Goal: Task Accomplishment & Management: Use online tool/utility

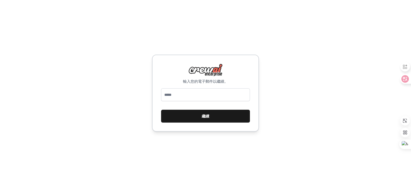
drag, startPoint x: 0, startPoint y: 0, endPoint x: 208, endPoint y: 114, distance: 237.3
click at [208, 114] on font "繼續" at bounding box center [205, 116] width 7 height 4
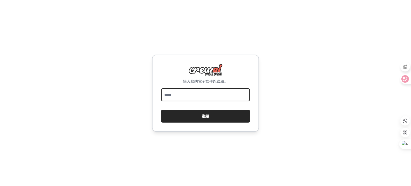
click at [201, 95] on input "email" at bounding box center [205, 94] width 89 height 13
type input "**********"
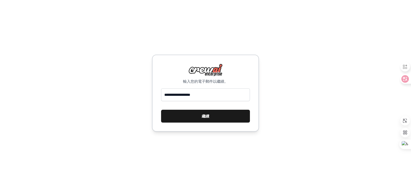
click at [197, 117] on button "繼續" at bounding box center [205, 116] width 89 height 13
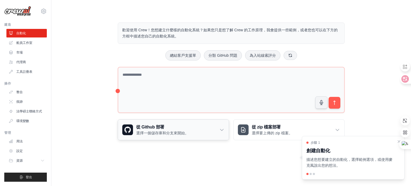
click at [222, 129] on icon at bounding box center [221, 129] width 5 height 5
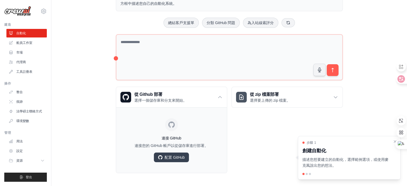
scroll to position [33, 0]
click at [335, 95] on icon at bounding box center [335, 96] width 5 height 5
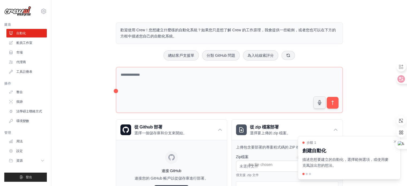
scroll to position [0, 0]
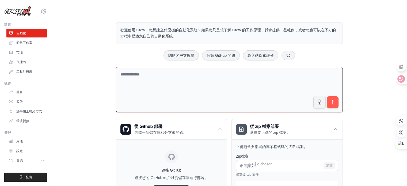
click at [259, 80] on textarea at bounding box center [229, 90] width 227 height 46
type textarea "*"
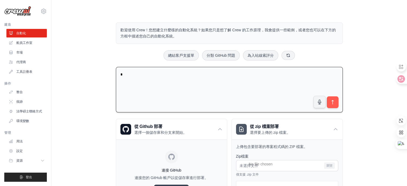
click at [186, 85] on textarea "*" at bounding box center [229, 90] width 227 height 46
type textarea "*"
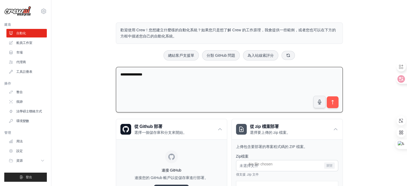
click at [162, 73] on textarea "**********" at bounding box center [229, 90] width 227 height 46
click at [167, 74] on textarea "**********" at bounding box center [229, 90] width 227 height 46
type textarea "**********"
click at [331, 103] on icon "submit" at bounding box center [333, 103] width 6 height 6
click at [24, 54] on link "市場" at bounding box center [27, 52] width 40 height 9
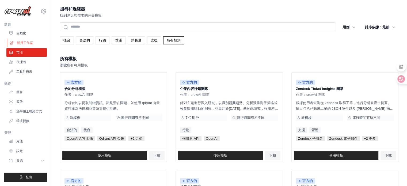
click at [24, 45] on font "船員工作室" at bounding box center [25, 43] width 16 height 4
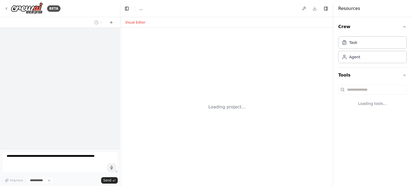
select select "****"
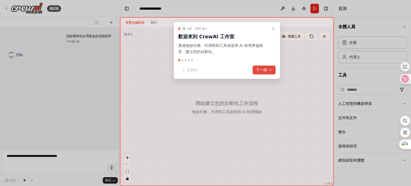
click at [264, 69] on font "下一個" at bounding box center [261, 70] width 11 height 4
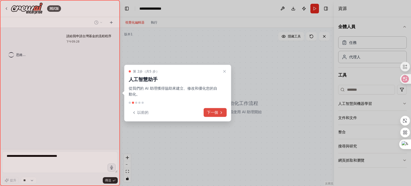
click at [219, 112] on button "下一個" at bounding box center [215, 112] width 23 height 9
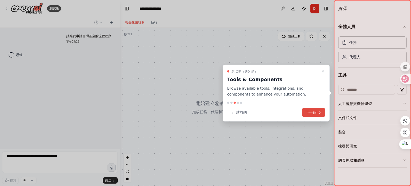
click at [310, 113] on font "下一個" at bounding box center [310, 112] width 11 height 4
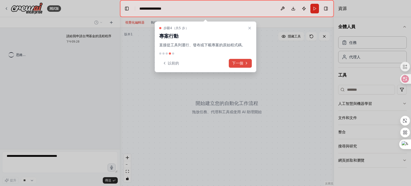
click at [244, 60] on button "下一個" at bounding box center [240, 63] width 23 height 9
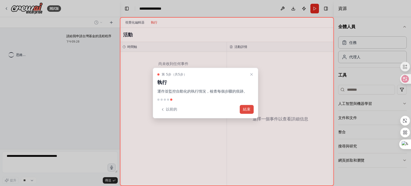
click at [250, 108] on font "結束" at bounding box center [246, 109] width 7 height 4
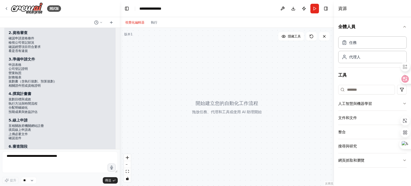
scroll to position [80, 0]
drag, startPoint x: 200, startPoint y: 99, endPoint x: 197, endPoint y: 120, distance: 21.7
click at [197, 120] on div at bounding box center [227, 107] width 214 height 158
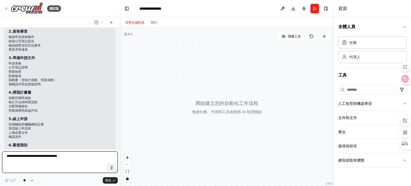
click at [91, 161] on textarea at bounding box center [60, 162] width 116 height 21
type textarea "*"
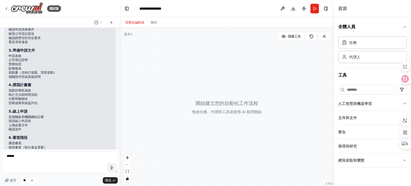
scroll to position [161, 0]
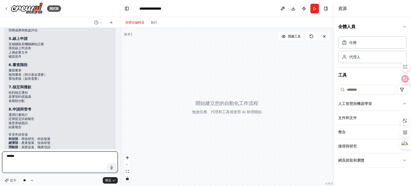
click at [56, 158] on textarea "******" at bounding box center [60, 162] width 116 height 21
type textarea "**********"
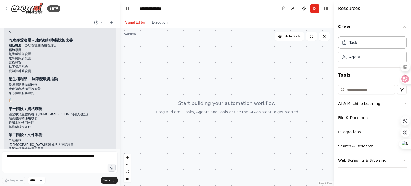
scroll to position [427, 0]
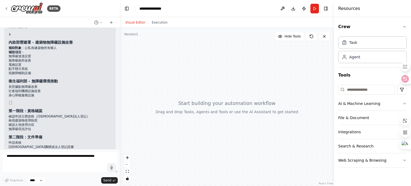
click at [186, 103] on div at bounding box center [227, 107] width 214 height 158
click at [183, 112] on div at bounding box center [227, 107] width 214 height 158
click at [315, 7] on button "Run" at bounding box center [315, 9] width 9 height 10
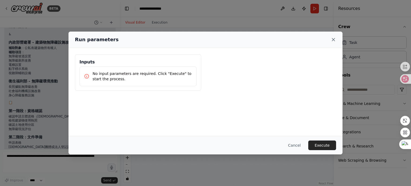
click at [335, 38] on icon at bounding box center [333, 39] width 5 height 5
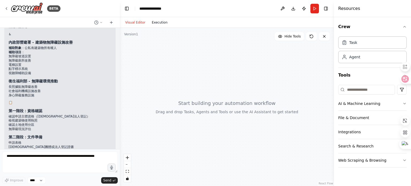
click at [160, 23] on button "Execution" at bounding box center [160, 22] width 22 height 6
click at [132, 23] on button "Visual Editor" at bounding box center [135, 22] width 27 height 6
click at [129, 7] on button "Toggle Left Sidebar" at bounding box center [126, 8] width 7 height 7
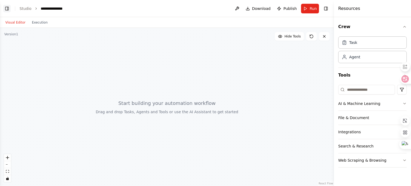
click at [6, 6] on button "Toggle Left Sidebar" at bounding box center [6, 8] width 7 height 7
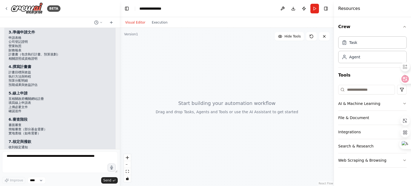
scroll to position [0, 0]
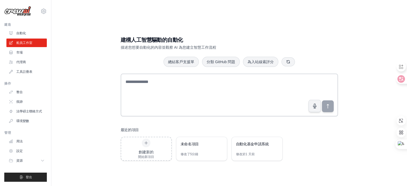
click at [28, 33] on link "自動化" at bounding box center [26, 33] width 40 height 9
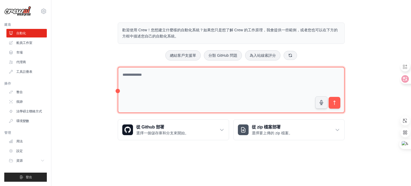
click at [201, 88] on textarea at bounding box center [231, 90] width 227 height 46
click at [172, 72] on textarea at bounding box center [231, 90] width 227 height 46
type textarea "*"
click at [221, 79] on textarea "**********" at bounding box center [231, 90] width 227 height 46
type textarea "**********"
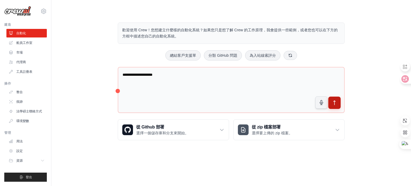
click at [333, 101] on icon "submit" at bounding box center [335, 103] width 6 height 6
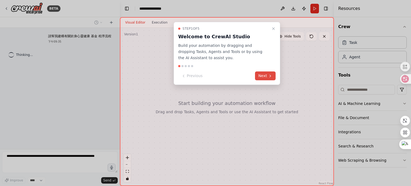
click at [268, 75] on button "Next" at bounding box center [265, 75] width 21 height 9
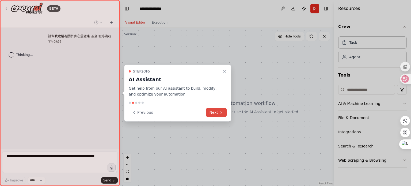
click at [226, 111] on button "Next" at bounding box center [216, 112] width 21 height 9
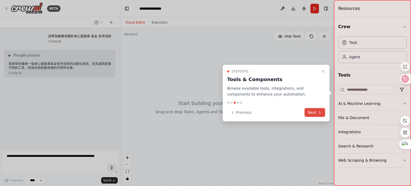
click at [315, 114] on button "Next" at bounding box center [315, 112] width 21 height 9
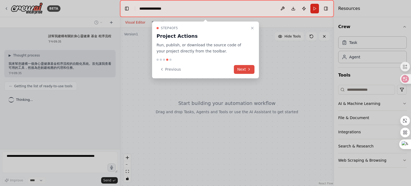
click at [245, 69] on button "Next" at bounding box center [244, 69] width 21 height 9
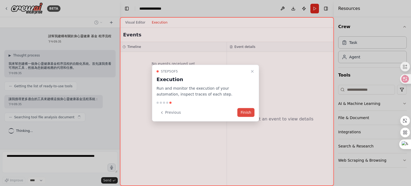
click at [252, 109] on button "Finish" at bounding box center [245, 112] width 17 height 9
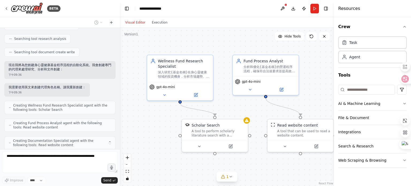
scroll to position [109, 0]
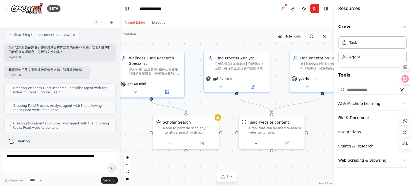
drag, startPoint x: 270, startPoint y: 110, endPoint x: 241, endPoint y: 107, distance: 29.1
click at [241, 107] on div ".deletable-edge-delete-btn { width: 20px; height: 20px; border: 0px solid #ffff…" at bounding box center [227, 107] width 214 height 158
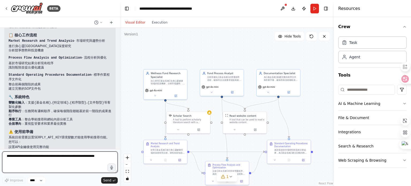
scroll to position [443, 0]
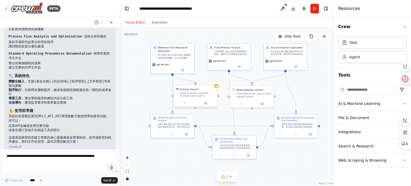
click at [210, 95] on div "A tool to perform scholarly literature search with a search_query." at bounding box center [197, 95] width 35 height 6
click at [217, 90] on div "Scholar Search A tool to perform scholarly literature search with a search_quer…" at bounding box center [195, 92] width 43 height 14
click at [209, 104] on button at bounding box center [206, 103] width 20 height 4
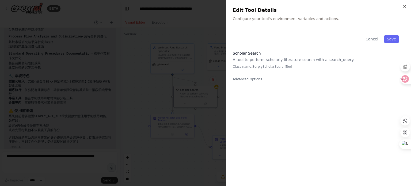
click at [282, 67] on p "Class name: SerplyScholarSearchTool" at bounding box center [319, 67] width 172 height 4
drag, startPoint x: 286, startPoint y: 67, endPoint x: 260, endPoint y: 62, distance: 26.7
click at [262, 65] on p "Class name: SerplyScholarSearchTool" at bounding box center [319, 67] width 172 height 4
click at [259, 56] on div "Scholar Search A tool to perform scholarly literature search with a search_quer…" at bounding box center [319, 62] width 172 height 22
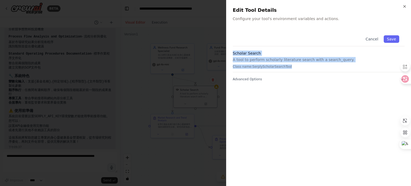
drag, startPoint x: 233, startPoint y: 52, endPoint x: 293, endPoint y: 67, distance: 61.9
click at [293, 67] on div "Scholar Search A tool to perform scholarly literature search with a search_quer…" at bounding box center [319, 62] width 172 height 22
copy div "Scholar Search A tool to perform scholarly literature search with a search_quer…"
click at [305, 57] on p "A tool to perform scholarly literature search with a search_query." at bounding box center [319, 59] width 172 height 5
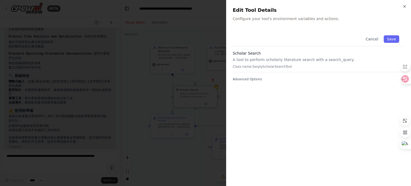
click at [140, 94] on div at bounding box center [205, 93] width 411 height 186
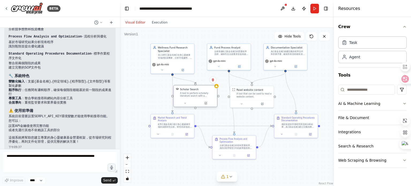
click at [192, 96] on div "A tool to perform scholarly literature search with a search_query." at bounding box center [197, 95] width 35 height 6
click at [184, 107] on div at bounding box center [195, 103] width 43 height 7
click at [185, 105] on button at bounding box center [185, 103] width 20 height 4
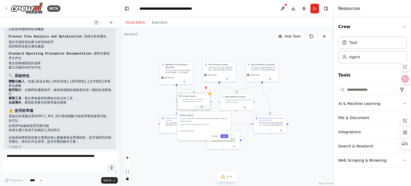
click at [205, 108] on button at bounding box center [201, 106] width 15 height 3
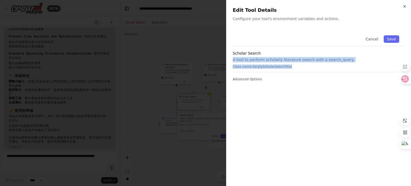
drag, startPoint x: 289, startPoint y: 69, endPoint x: 232, endPoint y: 58, distance: 57.4
click at [232, 58] on div "Close Edit Tool Details Configure your tool's environment variables and actions…" at bounding box center [318, 93] width 185 height 186
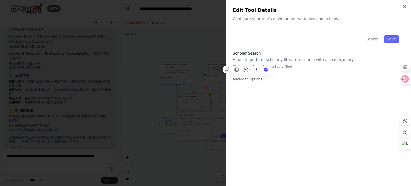
click at [275, 49] on div "Cancel Save Scholar Search A tool to perform scholarly literature search with a…" at bounding box center [319, 56] width 172 height 52
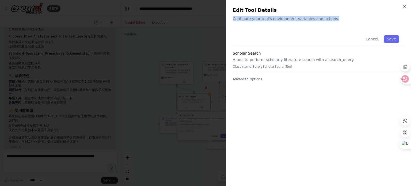
drag, startPoint x: 232, startPoint y: 18, endPoint x: 337, endPoint y: 19, distance: 104.4
click at [337, 19] on div "Close Edit Tool Details Configure your tool's environment variables and actions…" at bounding box center [318, 93] width 185 height 186
click at [276, 59] on p "A tool to perform scholarly literature search with a search_query." at bounding box center [319, 59] width 172 height 5
click at [258, 78] on span "Advanced Options" at bounding box center [247, 79] width 29 height 4
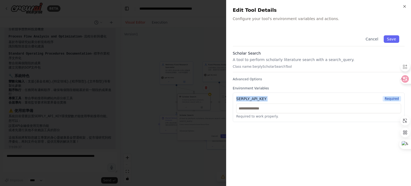
drag, startPoint x: 237, startPoint y: 98, endPoint x: 269, endPoint y: 102, distance: 32.6
click at [269, 102] on div "SERPLY_API_KEY Required Required to work properly." at bounding box center [319, 107] width 172 height 29
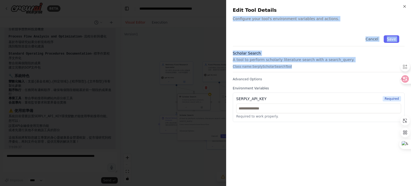
drag, startPoint x: 233, startPoint y: 18, endPoint x: 297, endPoint y: 66, distance: 80.2
click at [297, 66] on div "Close Edit Tool Details Configure your tool's environment variables and actions…" at bounding box center [318, 93] width 185 height 186
click at [252, 81] on span "Advanced Options" at bounding box center [247, 79] width 29 height 4
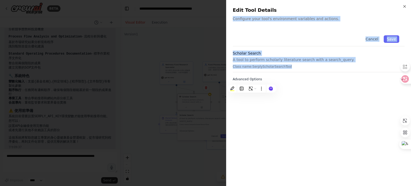
click at [253, 80] on span "Advanced Options" at bounding box center [247, 79] width 29 height 4
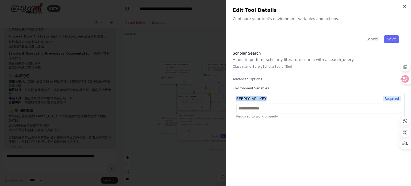
drag, startPoint x: 237, startPoint y: 99, endPoint x: 268, endPoint y: 100, distance: 30.6
click at [268, 100] on div "SERPLY_API_KEY Required" at bounding box center [318, 98] width 165 height 5
copy div "SERPLY_API_KEY"
click at [291, 111] on input "text" at bounding box center [318, 109] width 165 height 10
paste input "**********"
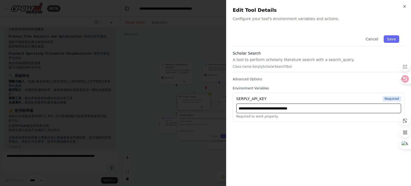
type input "**********"
click at [251, 142] on div "**********" at bounding box center [319, 105] width 172 height 150
click at [393, 40] on button "Save" at bounding box center [392, 38] width 16 height 7
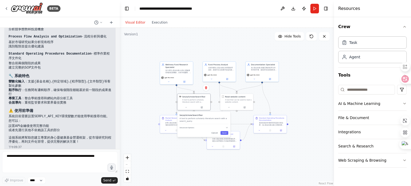
click at [150, 101] on div ".deletable-edge-delete-btn { width: 20px; height: 20px; border: 0px solid #ffff…" at bounding box center [227, 107] width 214 height 158
click at [146, 134] on div ".deletable-edge-delete-btn { width: 20px; height: 20px; border: 0px solid #ffff…" at bounding box center [227, 107] width 214 height 158
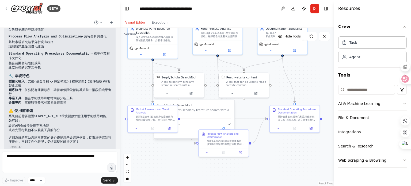
drag, startPoint x: 277, startPoint y: 126, endPoint x: 309, endPoint y: 95, distance: 44.5
click at [309, 95] on div ".deletable-edge-delete-btn { width: 20px; height: 20px; border: 0px solid #ffff…" at bounding box center [227, 107] width 214 height 158
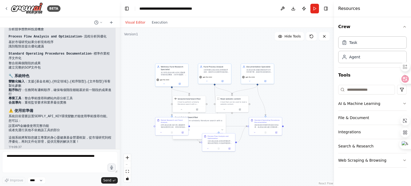
click at [220, 166] on div ".deletable-edge-delete-btn { width: 20px; height: 20px; border: 0px solid #ffff…" at bounding box center [227, 107] width 214 height 158
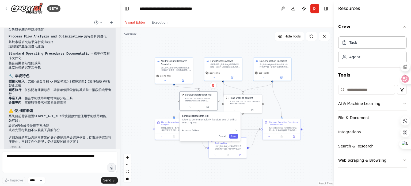
drag, startPoint x: 205, startPoint y: 125, endPoint x: 208, endPoint y: 123, distance: 3.6
click at [208, 123] on p "A tool to perform scholarly literature search with a search_query." at bounding box center [210, 121] width 56 height 6
drag, startPoint x: 171, startPoint y: 127, endPoint x: 166, endPoint y: 168, distance: 40.8
click at [166, 168] on div "針對{基金名稱}進行身心靈健康市場的深度研究分析。研究內容包括：市場規模與成長趨勢、主要競爭對手分析、新興技術和服務模式、監管環境變化、以及{特定領域}的投資…" at bounding box center [170, 168] width 30 height 5
drag, startPoint x: 196, startPoint y: 128, endPoint x: 191, endPoint y: 128, distance: 5.1
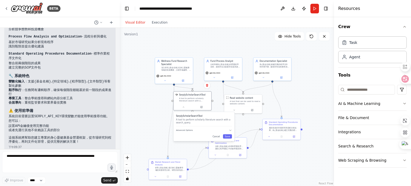
click at [191, 128] on div "SerplyScholarSearchTool A tool to perform scholarly literature search with a se…" at bounding box center [203, 126] width 61 height 29
drag, startPoint x: 186, startPoint y: 104, endPoint x: 181, endPoint y: 100, distance: 6.2
click at [181, 100] on div at bounding box center [187, 103] width 38 height 6
click at [190, 149] on div ".deletable-edge-delete-btn { width: 20px; height: 20px; border: 0px solid #ffff…" at bounding box center [227, 107] width 214 height 158
click at [224, 135] on div "SerplyScholarSearchTool A tool to perform scholarly literature search with a se…" at bounding box center [198, 123] width 61 height 29
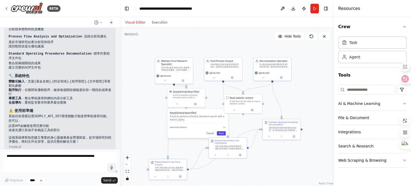
click at [222, 134] on button "Save" at bounding box center [221, 133] width 9 height 4
